Goal: Navigation & Orientation: Find specific page/section

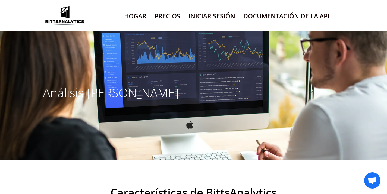
click at [166, 14] on font "Precios" at bounding box center [168, 16] width 26 height 9
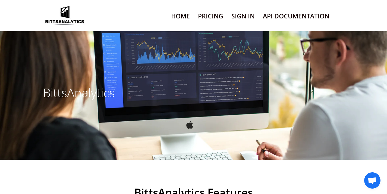
click at [213, 14] on link "Pricing" at bounding box center [210, 16] width 25 height 14
click at [283, 14] on link "API Documentation" at bounding box center [296, 16] width 67 height 14
